Goal: Information Seeking & Learning: Learn about a topic

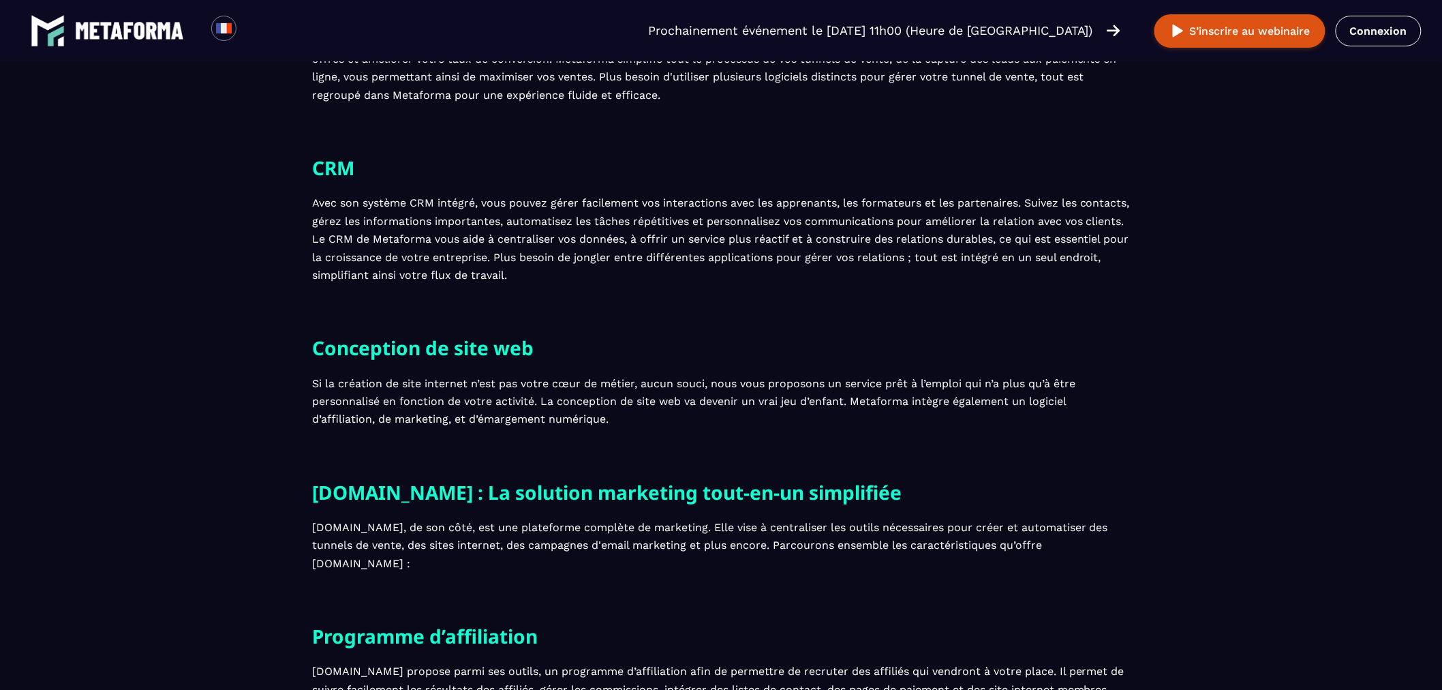
scroll to position [2044, 0]
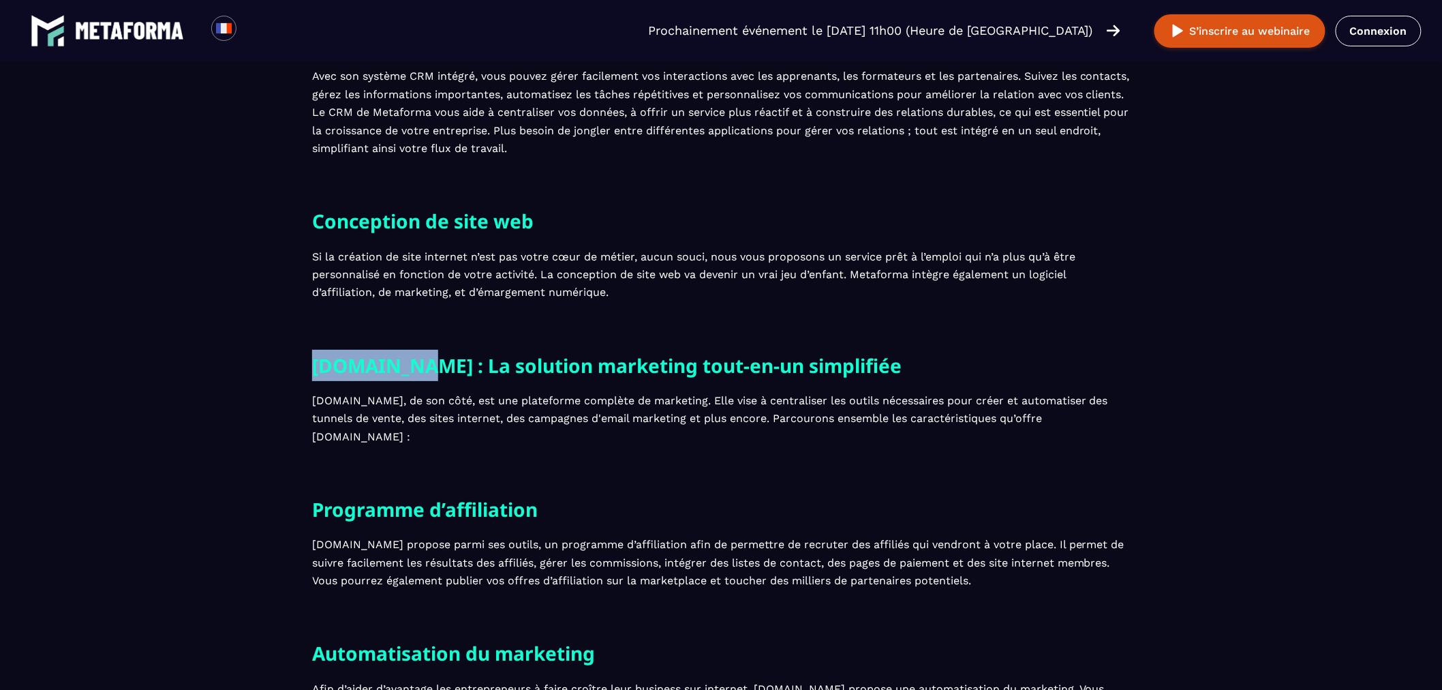
drag, startPoint x: 413, startPoint y: 399, endPoint x: 318, endPoint y: 410, distance: 95.4
click at [305, 401] on section "[DOMAIN_NAME] : La solution marketing tout-en-un simplifiée [DOMAIN_NAME], de s…" at bounding box center [721, 422] width 1442 height 144
click at [659, 461] on div "[DOMAIN_NAME] : La solution marketing tout-en-un simplifiée [DOMAIN_NAME], de s…" at bounding box center [721, 422] width 818 height 144
click at [546, 446] on p "[DOMAIN_NAME], de son côté, est une plateforme complète de marketing. Elle vise…" at bounding box center [721, 419] width 818 height 54
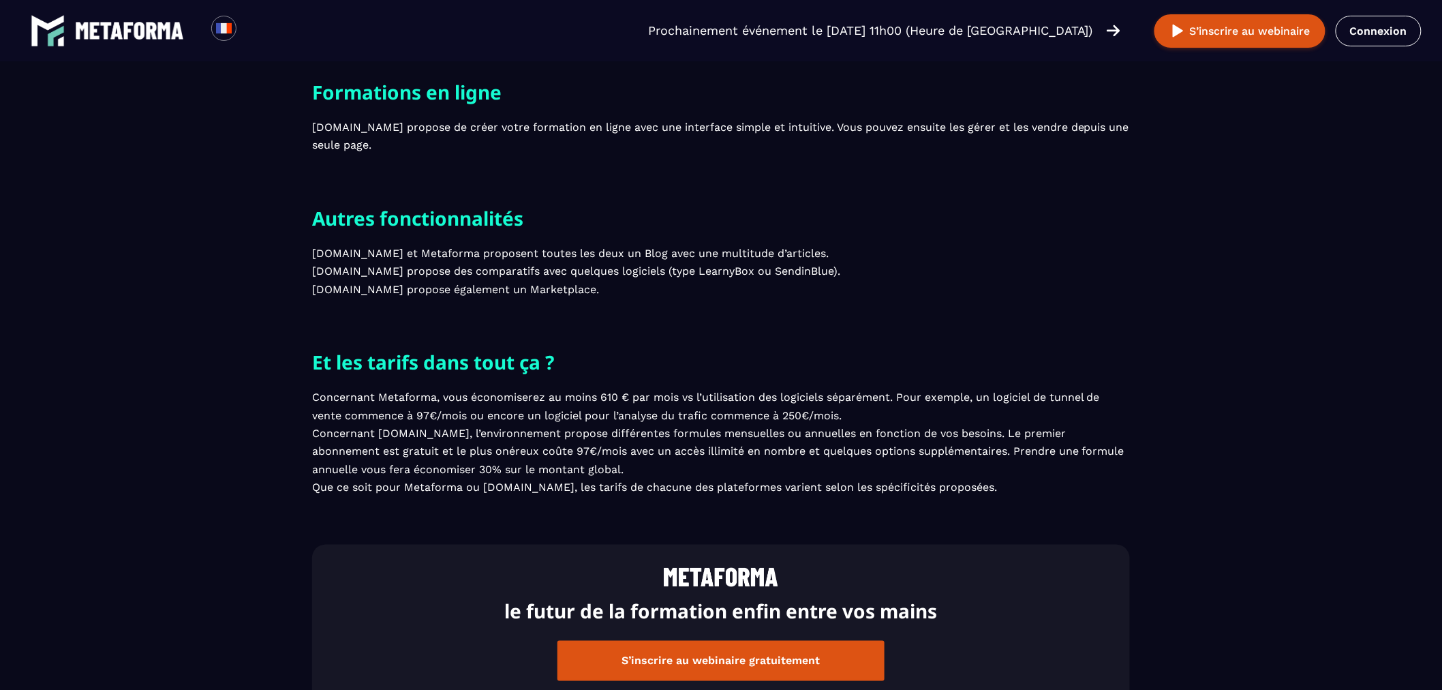
scroll to position [2498, 0]
